Goal: Navigation & Orientation: Find specific page/section

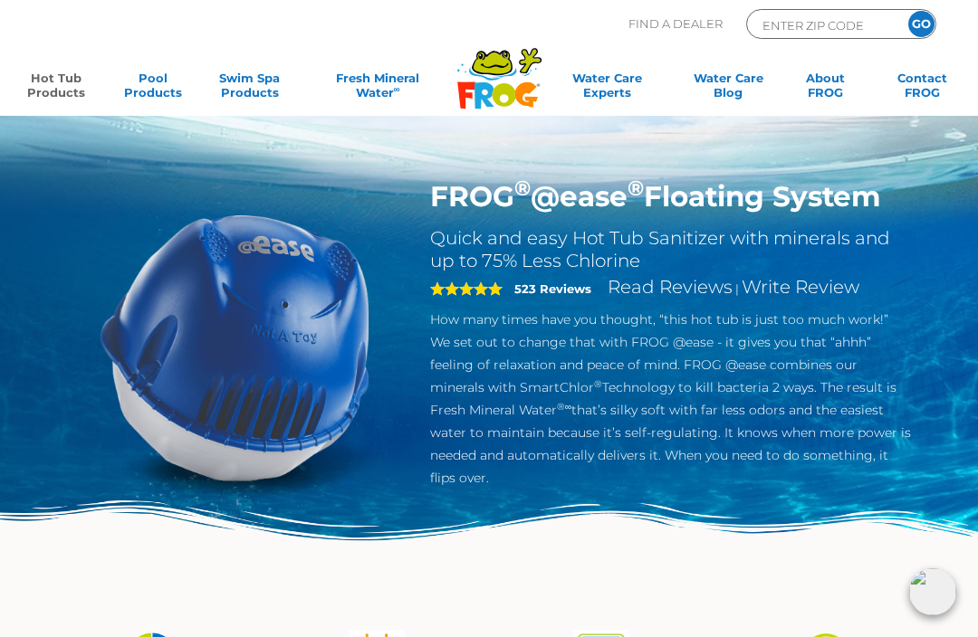
click at [65, 72] on link "Hot Tub Products" at bounding box center [55, 89] width 75 height 36
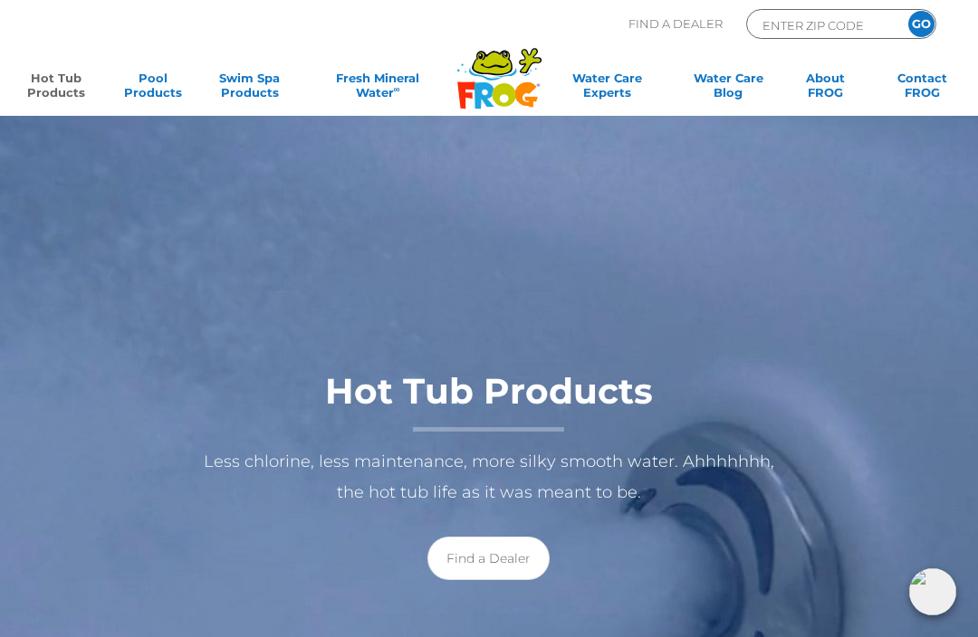
click at [58, 88] on link "Hot Tub Products" at bounding box center [55, 89] width 75 height 36
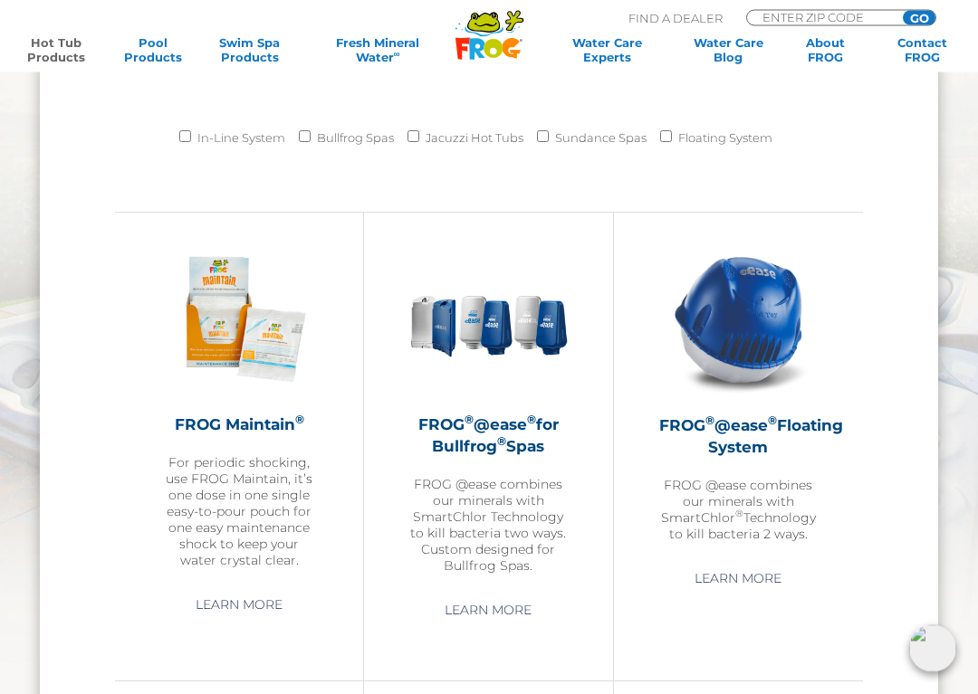
scroll to position [1584, 0]
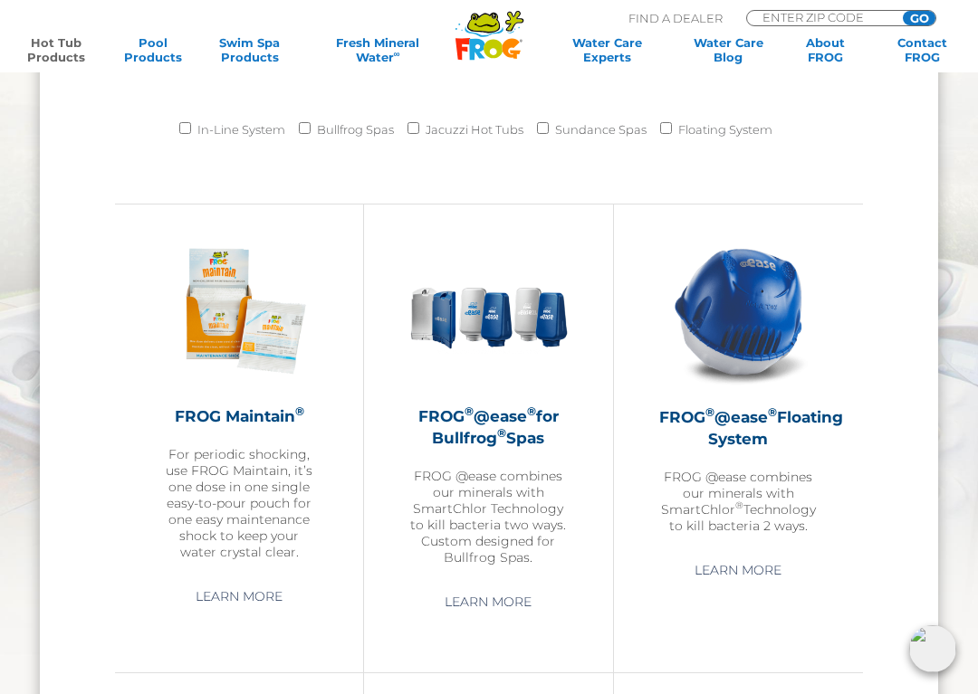
click at [737, 330] on img at bounding box center [738, 311] width 158 height 158
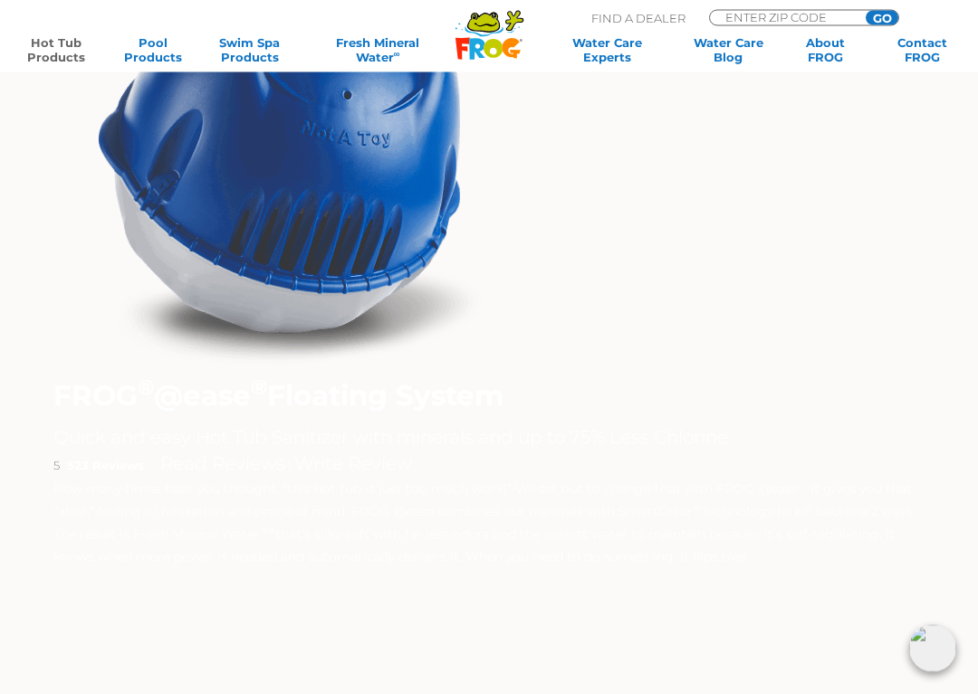
scroll to position [254, 0]
